Goal: Complete application form

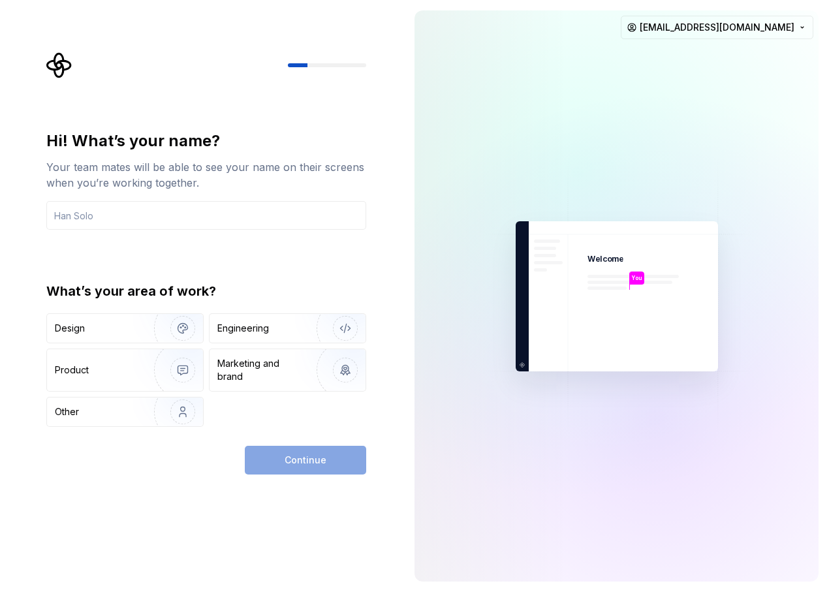
click at [626, 18] on div at bounding box center [577, 173] width 653 height 653
click at [626, 24] on html "Hi! What’s your name? Your team mates will be able to see your name on their sc…" at bounding box center [414, 296] width 829 height 592
click at [214, 224] on html "Hi! What’s your name? Your team mates will be able to see your name on their sc…" at bounding box center [414, 296] width 829 height 592
click at [217, 221] on input "text" at bounding box center [206, 215] width 320 height 29
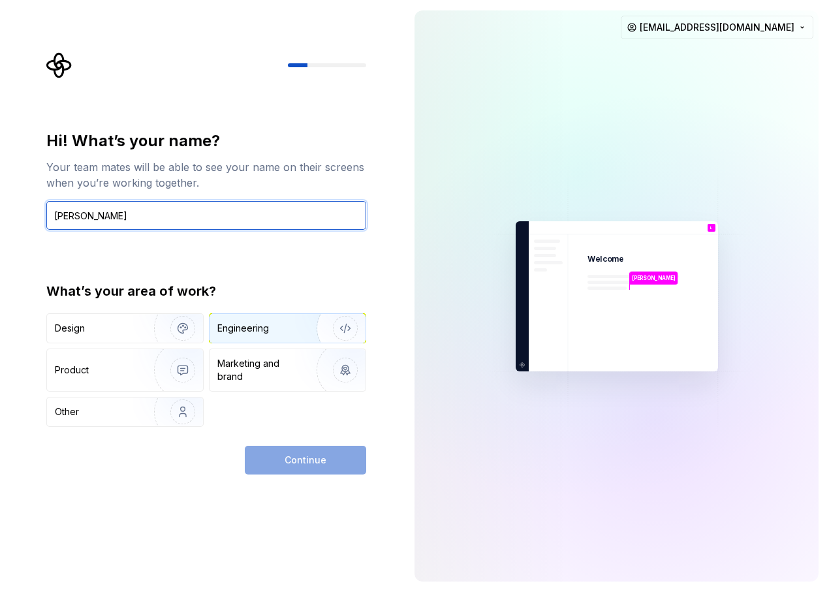
type input "Lorenzo"
click at [279, 333] on div "Engineering" at bounding box center [269, 328] width 104 height 13
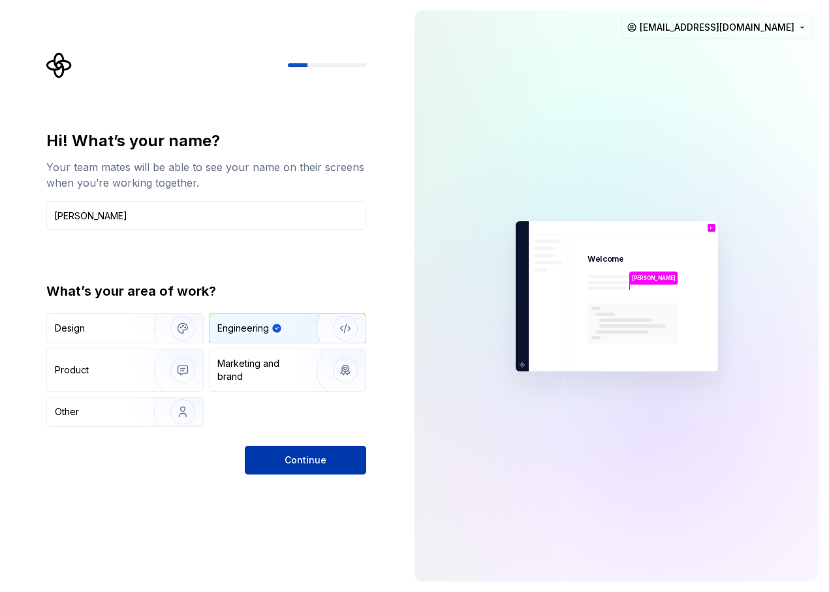
click at [336, 468] on button "Continue" at bounding box center [305, 460] width 121 height 29
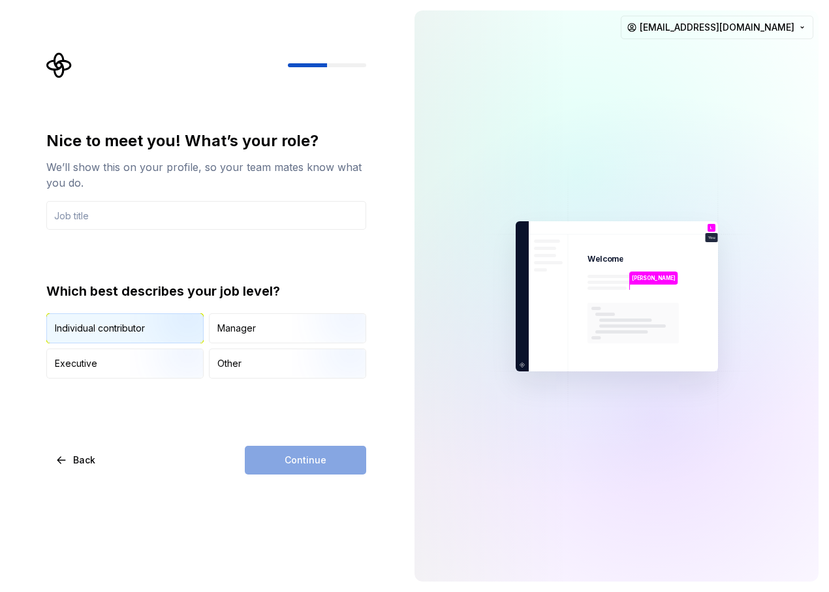
click at [157, 331] on img "button" at bounding box center [172, 344] width 84 height 87
click at [319, 462] on div "Continue" at bounding box center [305, 460] width 121 height 29
click at [135, 213] on input "text" at bounding box center [206, 215] width 320 height 29
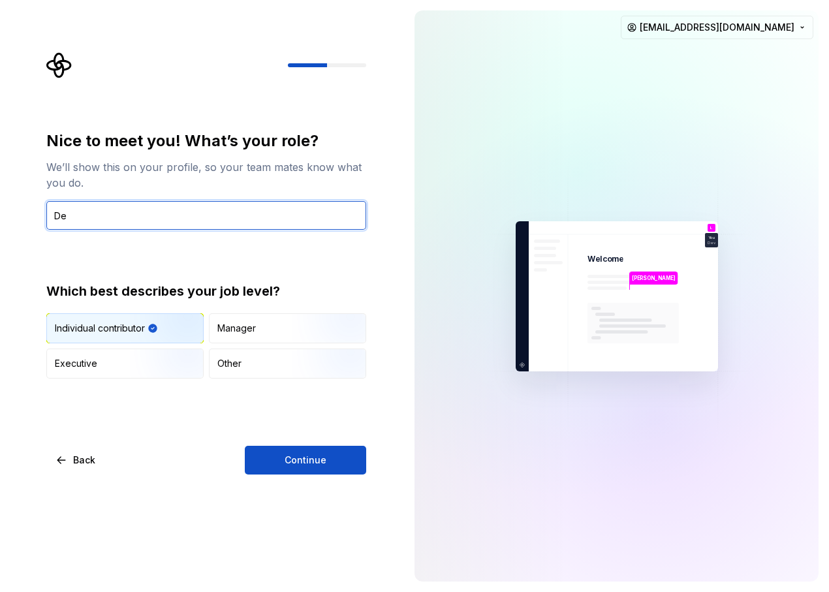
type input "D"
type input "Web Developer"
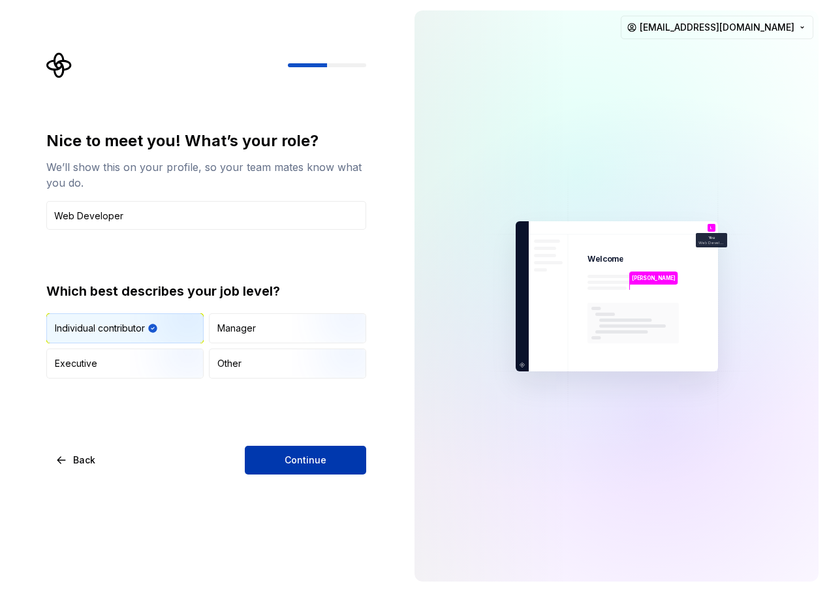
click at [355, 471] on button "Continue" at bounding box center [305, 460] width 121 height 29
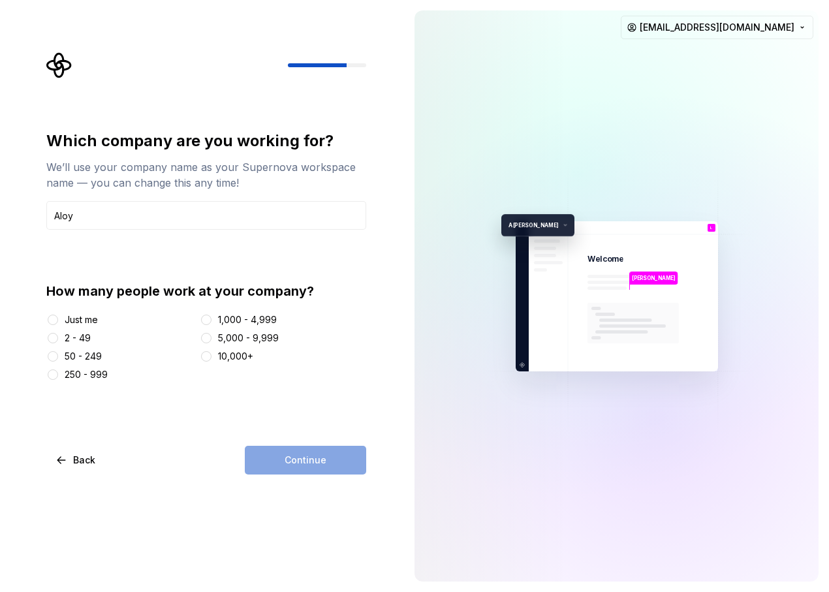
type input "Aloy"
click at [55, 332] on div at bounding box center [52, 338] width 13 height 13
click at [52, 338] on button "2 - 49" at bounding box center [53, 338] width 10 height 10
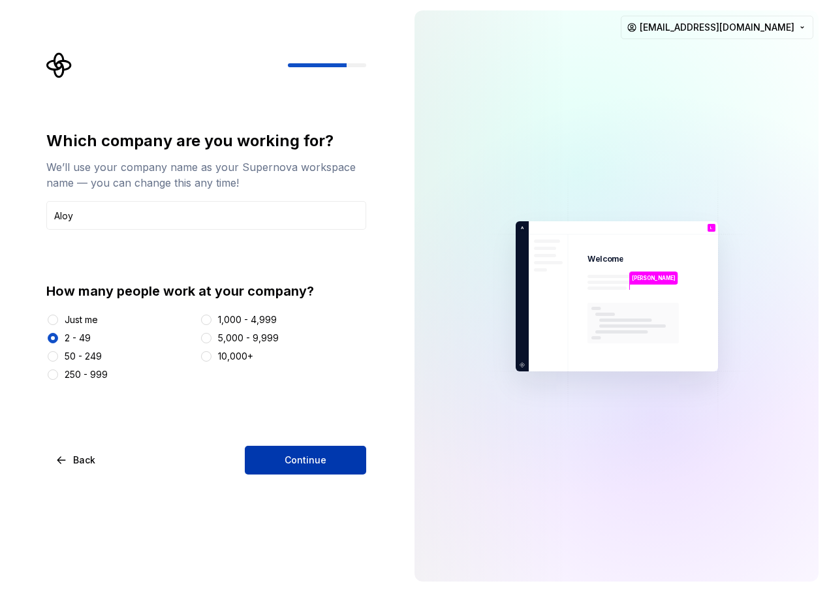
click at [310, 451] on button "Continue" at bounding box center [305, 460] width 121 height 29
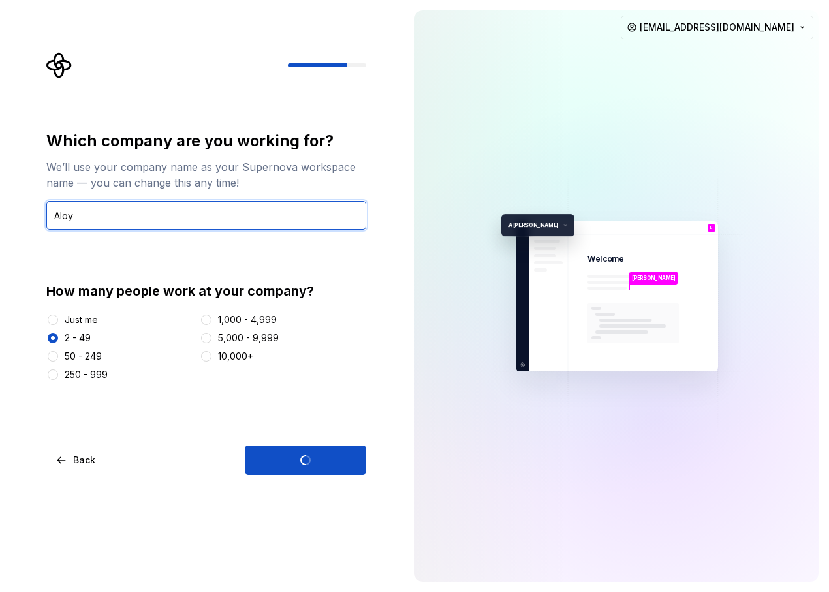
click at [57, 216] on input "Aloy" at bounding box center [206, 215] width 320 height 29
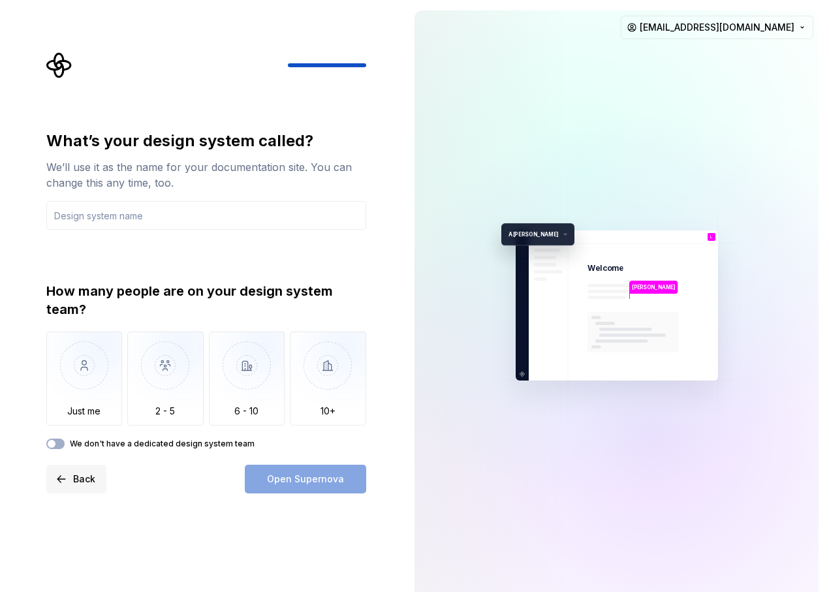
click at [69, 473] on button "Back" at bounding box center [76, 479] width 60 height 29
click at [65, 476] on button "Back" at bounding box center [76, 479] width 60 height 29
click at [178, 219] on input "text" at bounding box center [206, 215] width 320 height 29
click at [85, 485] on span "Back" at bounding box center [84, 479] width 22 height 13
click at [177, 385] on img "button" at bounding box center [165, 375] width 76 height 87
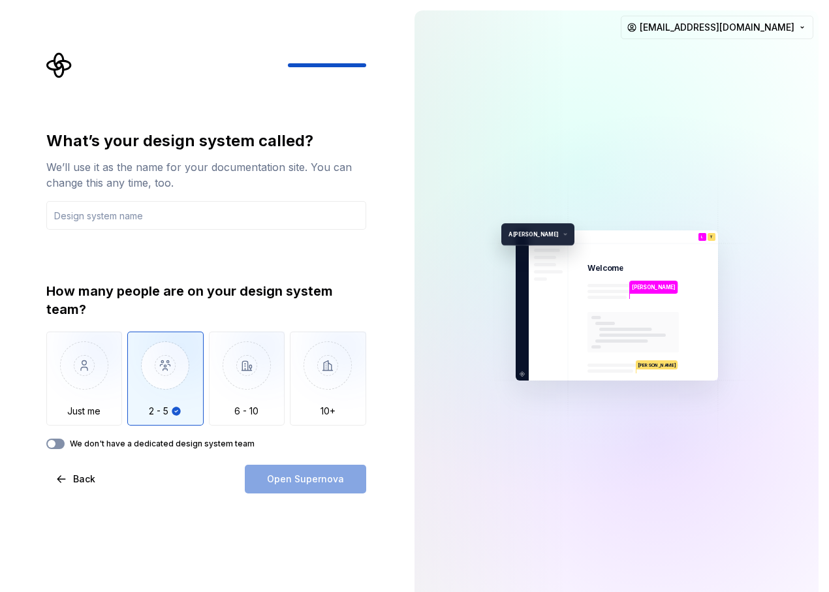
click at [58, 445] on button "We don't have a dedicated design system team" at bounding box center [55, 444] width 18 height 10
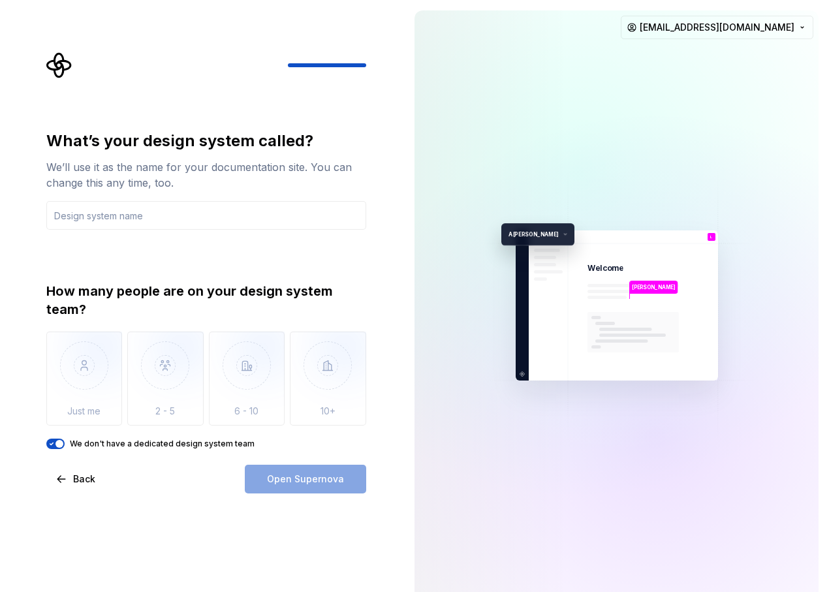
click at [323, 478] on div "Open Supernova" at bounding box center [305, 479] width 121 height 29
click at [168, 212] on input "text" at bounding box center [206, 215] width 320 height 29
click at [89, 485] on span "Back" at bounding box center [84, 479] width 22 height 13
click at [93, 485] on span "Back" at bounding box center [84, 479] width 22 height 13
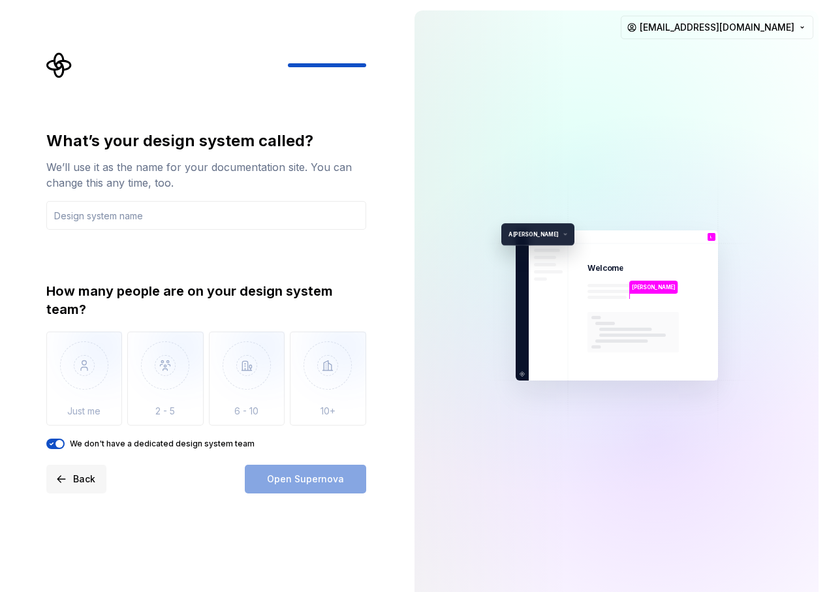
click at [93, 484] on span "Back" at bounding box center [84, 479] width 22 height 13
drag, startPoint x: 93, startPoint y: 484, endPoint x: 144, endPoint y: 441, distance: 65.8
click at [95, 483] on button "Back" at bounding box center [76, 479] width 60 height 29
